Goal: Information Seeking & Learning: Learn about a topic

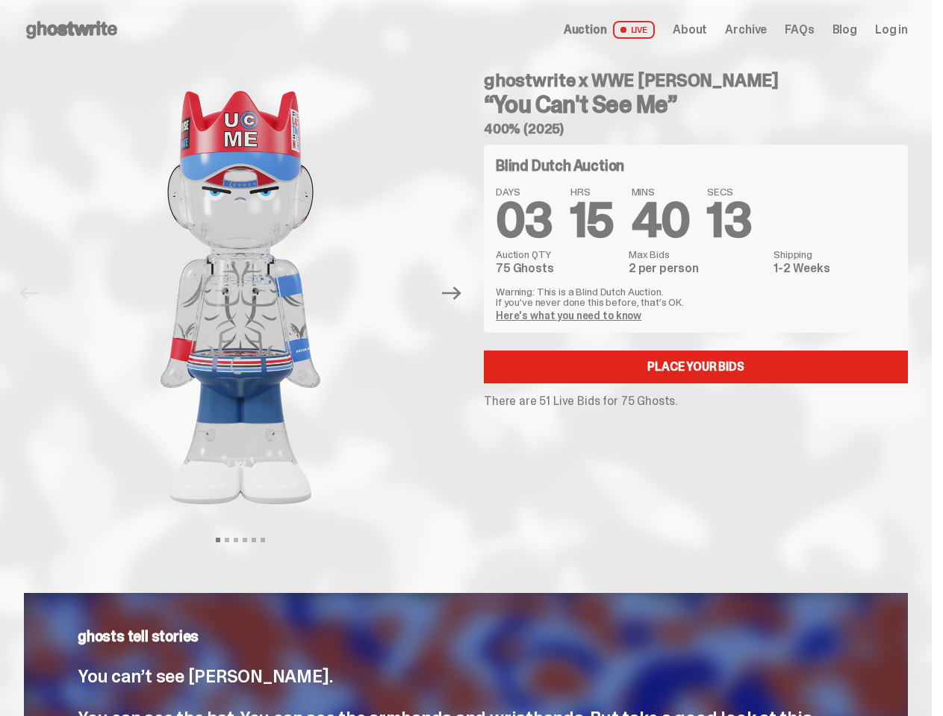
click at [471, 358] on div "ghostwrite x WWE John Cena “You Can't See Me” 400% (2025) Blind Dutch Auction D…" at bounding box center [687, 294] width 442 height 468
click at [249, 293] on img at bounding box center [240, 298] width 381 height 476
click at [458, 293] on icon "Next" at bounding box center [451, 293] width 19 height 13
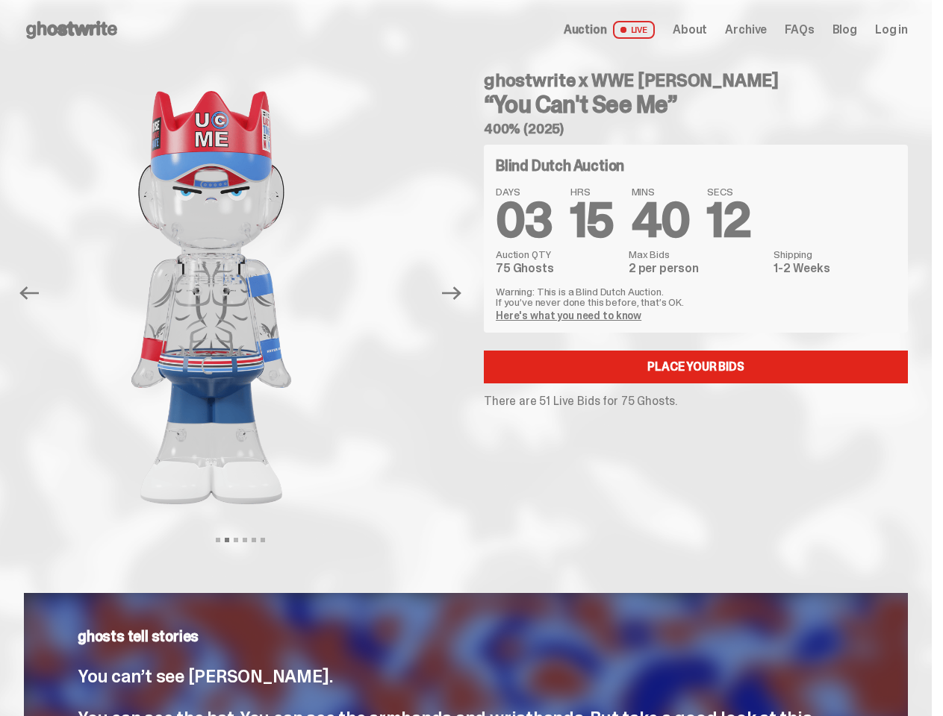
click at [0, 76] on div "ghostwrite x WWE John Cena “You Can't See Me” 400% (2025) Previous Next View sl…" at bounding box center [465, 309] width 931 height 498
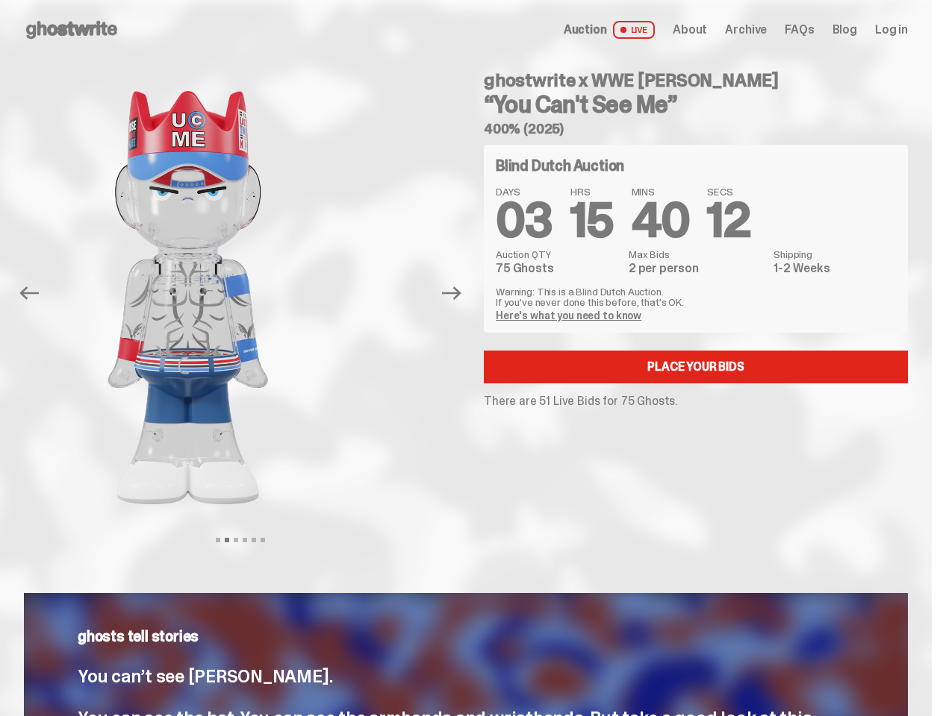
click at [570, 316] on link "Here's what you need to know" at bounding box center [569, 315] width 146 height 13
